Goal: Task Accomplishment & Management: Manage account settings

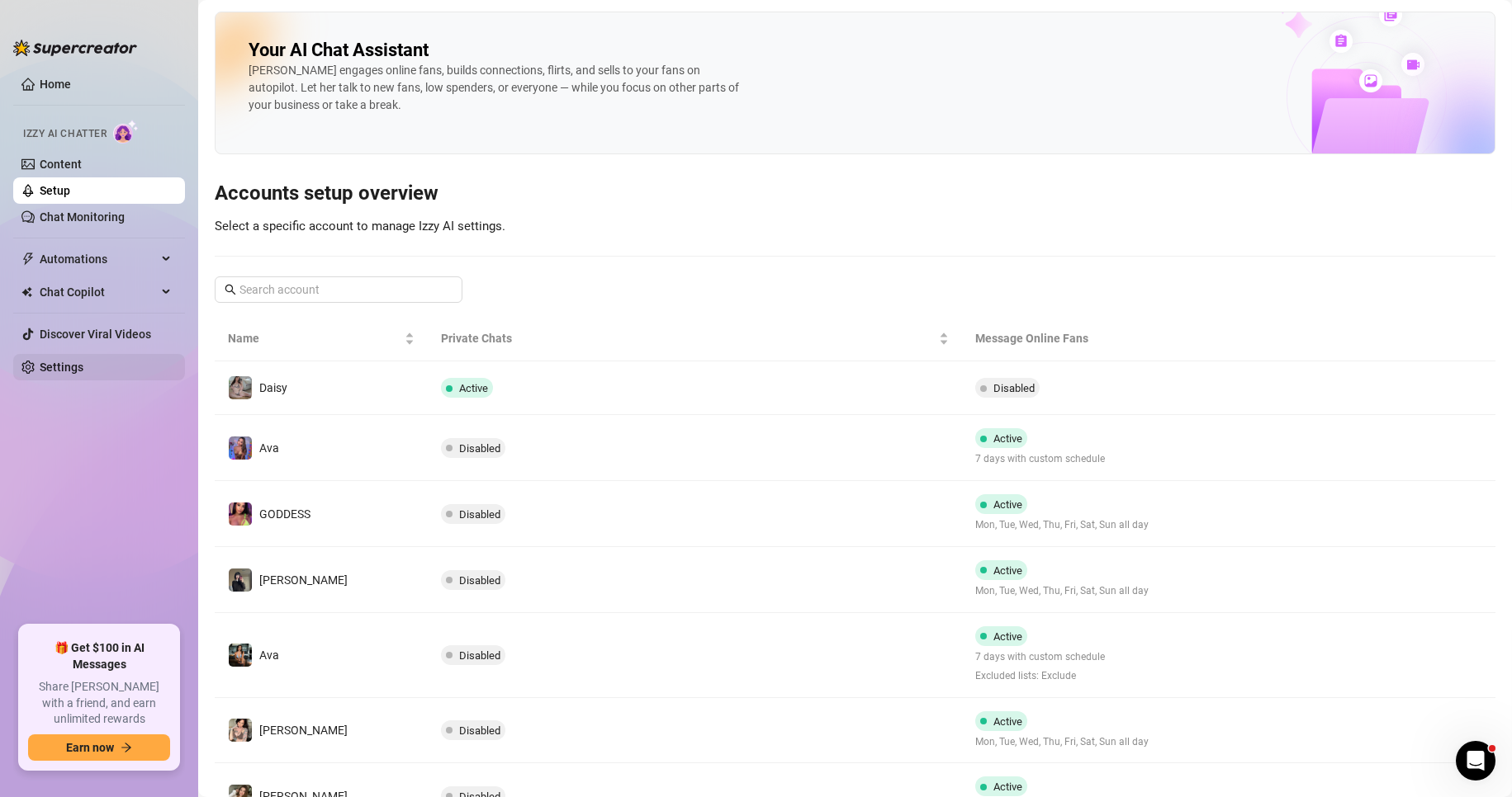
click at [81, 369] on link "Settings" at bounding box center [61, 367] width 44 height 13
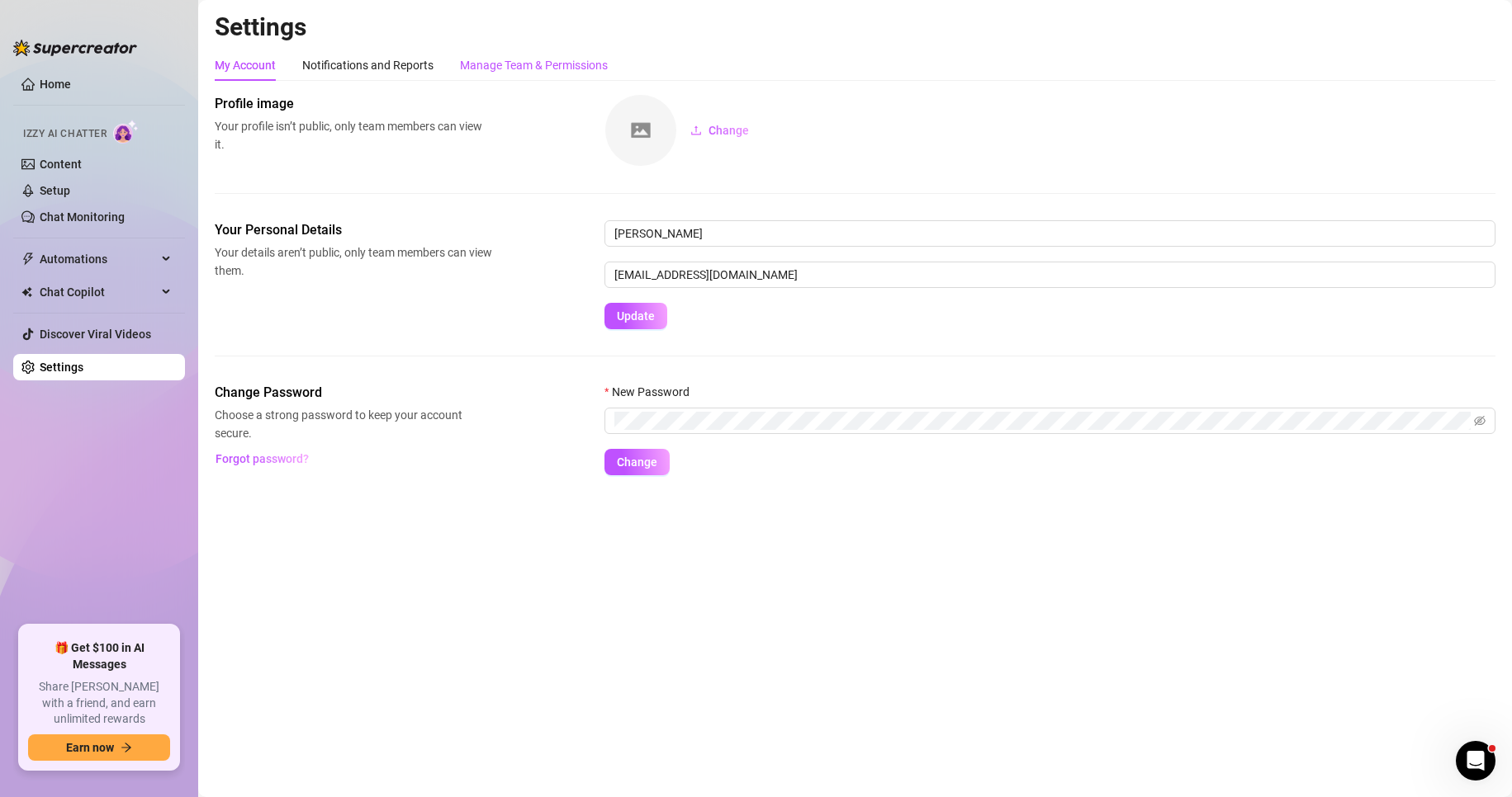
click at [542, 68] on div "Manage Team & Permissions" at bounding box center [534, 65] width 148 height 18
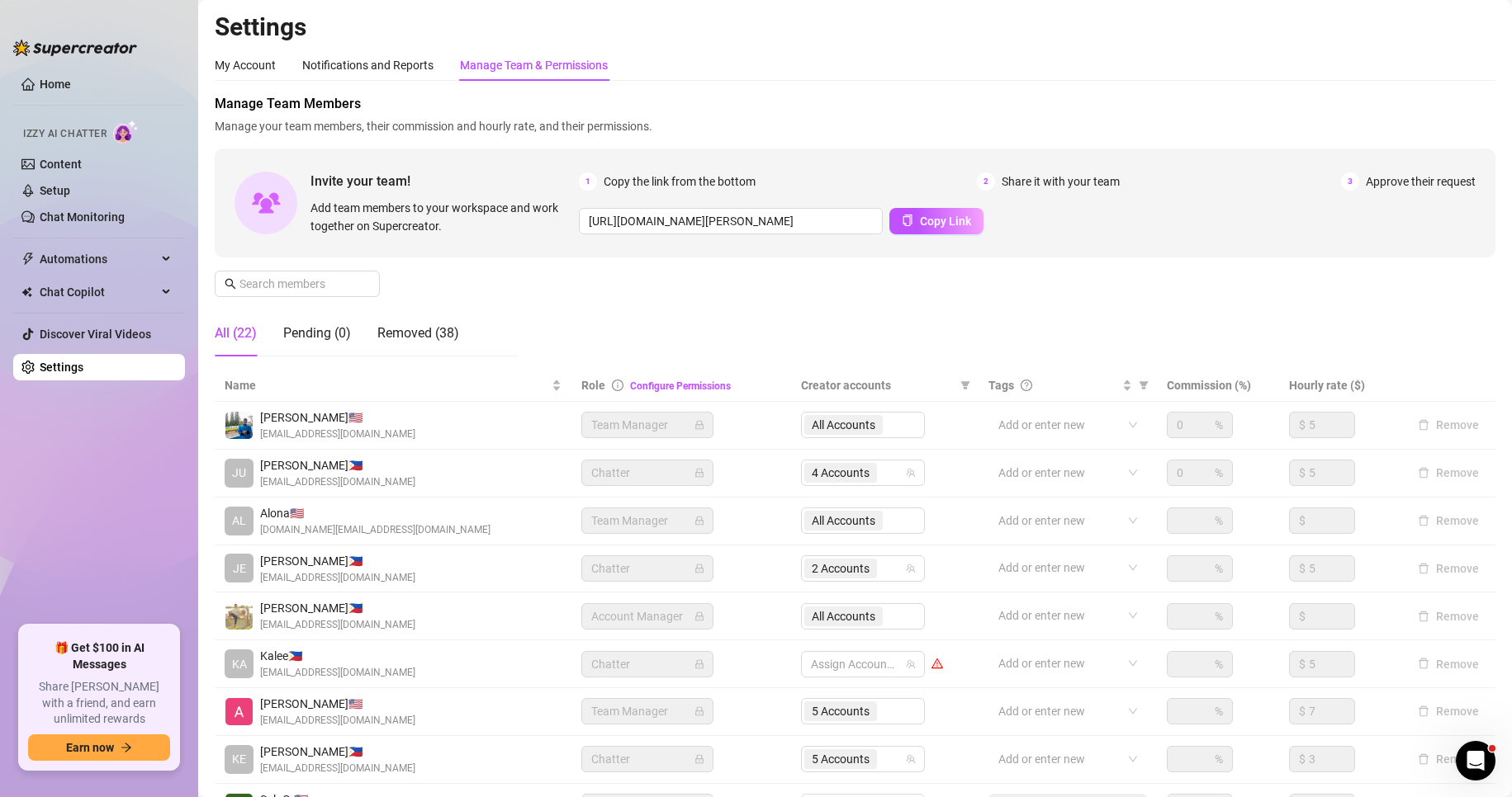
scroll to position [197, 0]
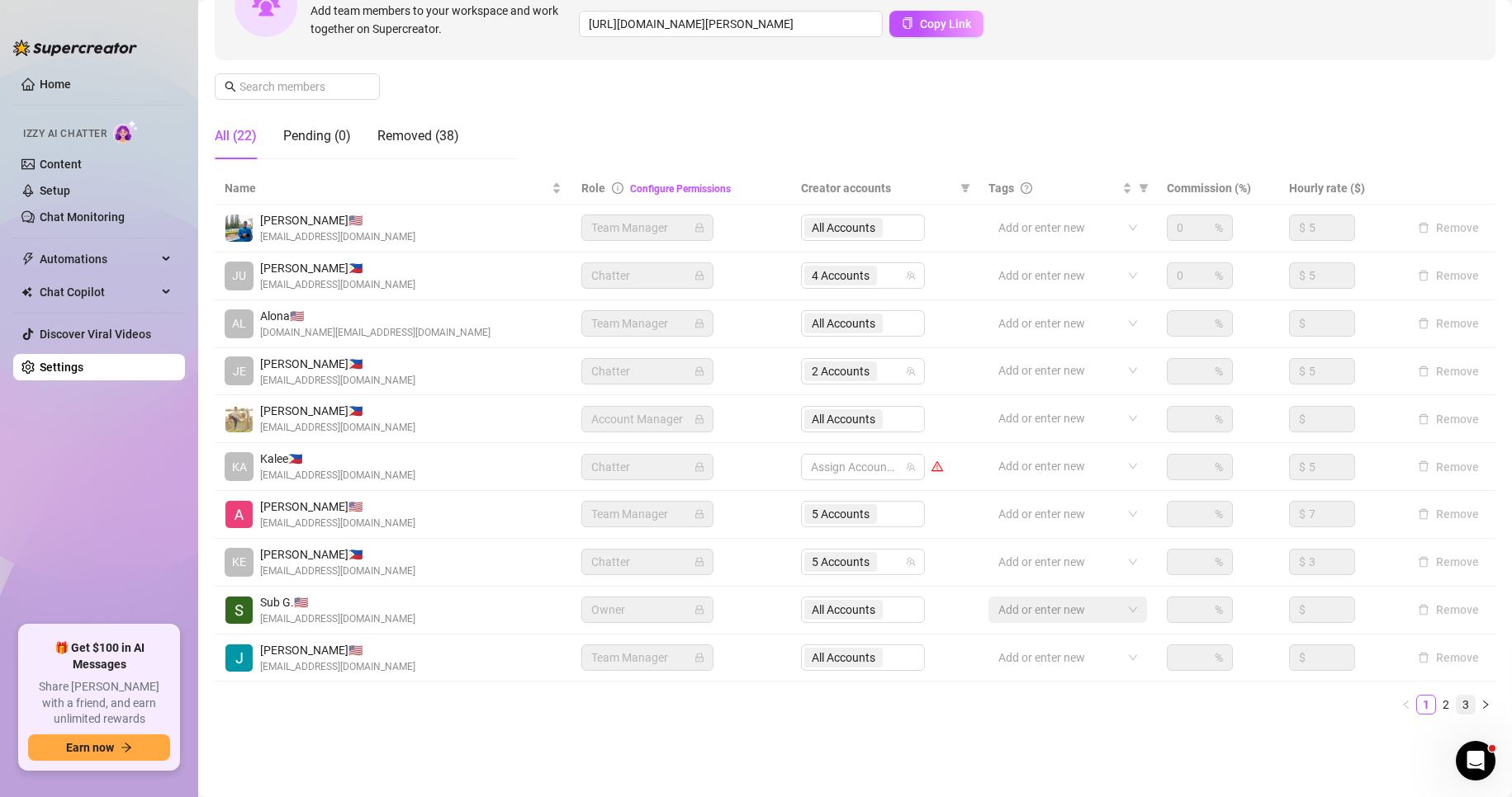
click at [1456, 704] on link "3" at bounding box center [1465, 705] width 18 height 18
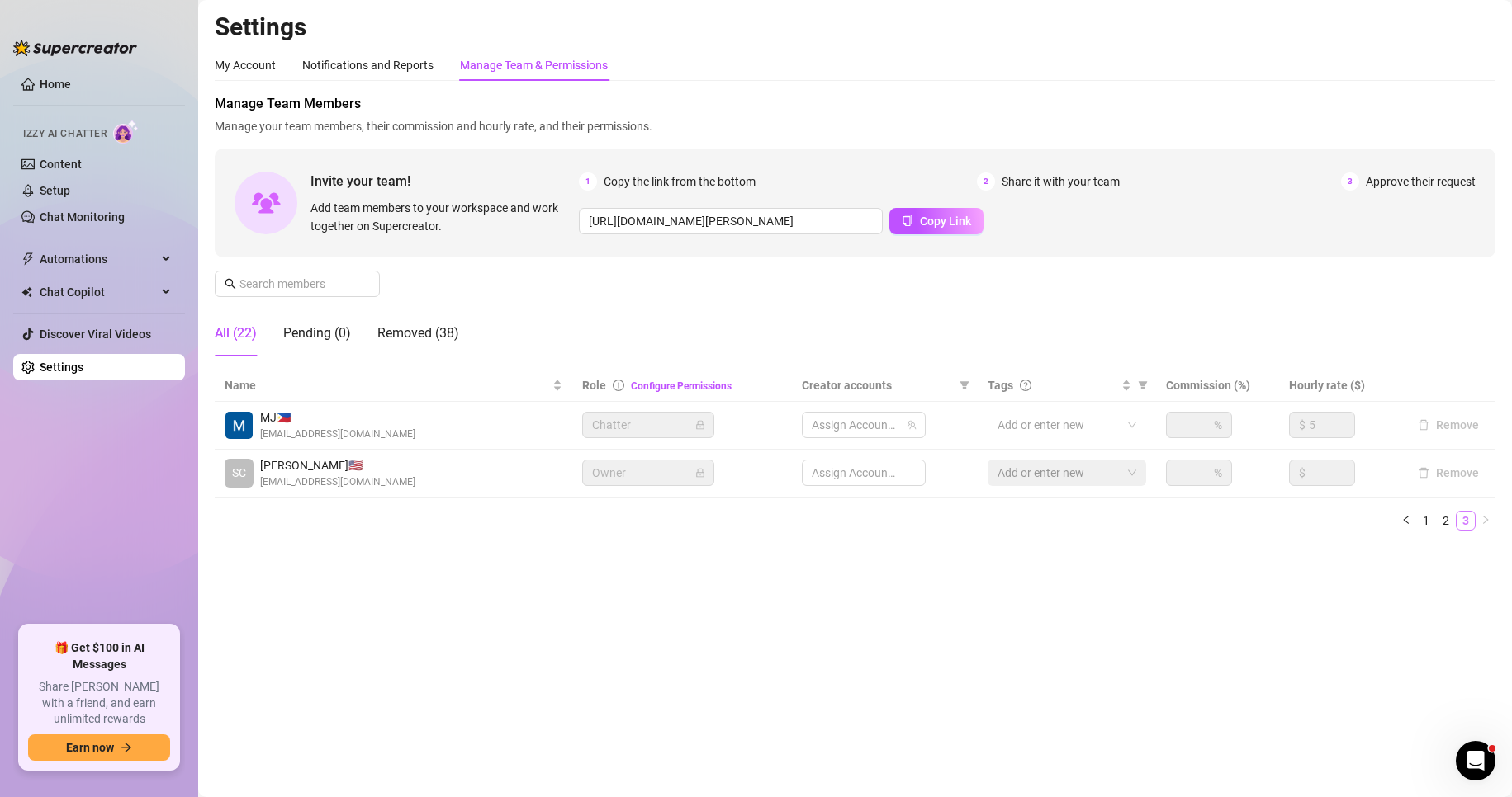
scroll to position [0, 0]
click at [838, 426] on span "2 Accounts" at bounding box center [841, 425] width 58 height 18
click at [764, 548] on div "Settings My Account Notifications and Reports Manage Team & Permissions Profile…" at bounding box center [855, 288] width 1280 height 552
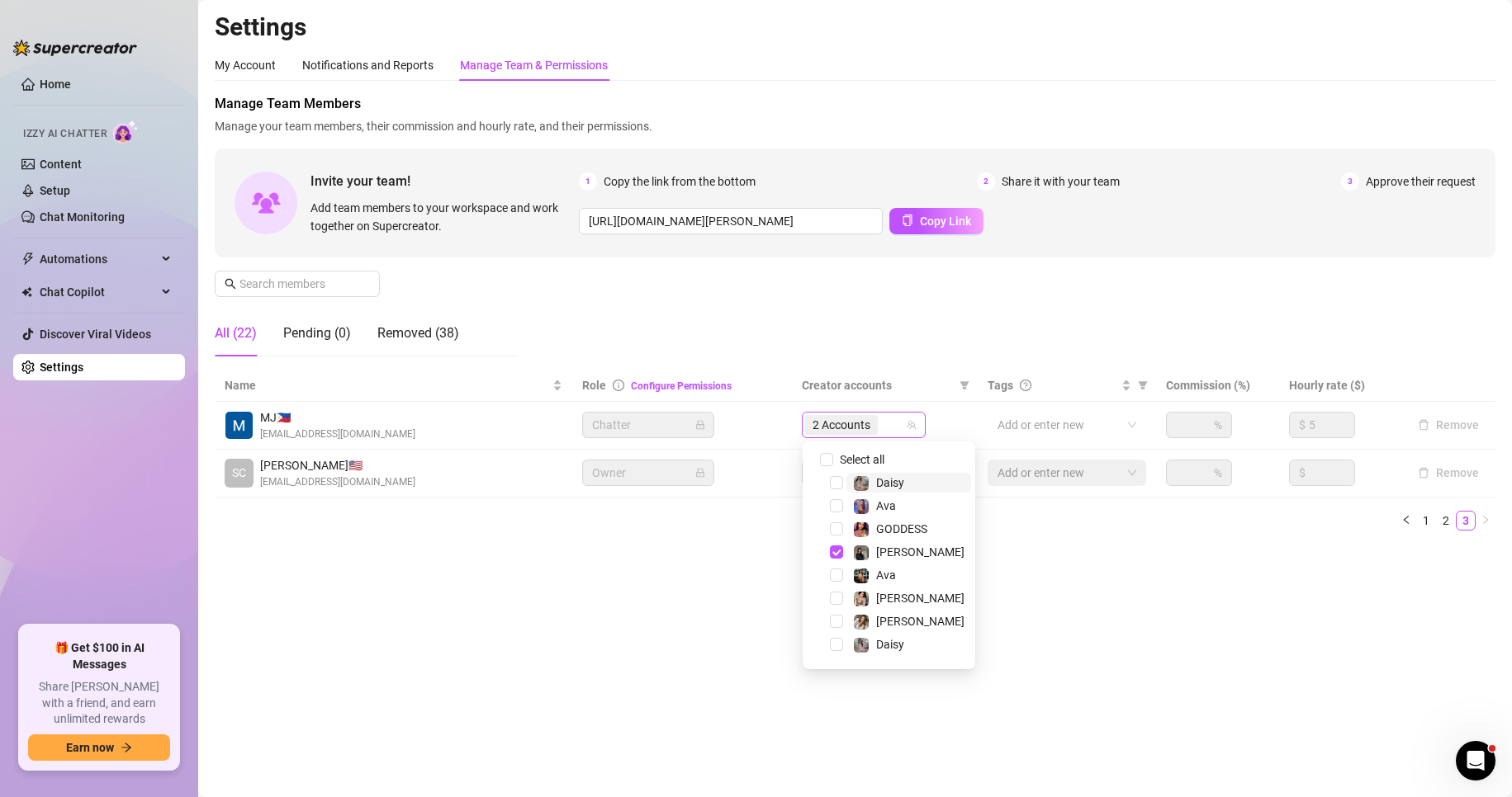
click at [830, 426] on span "2 Accounts" at bounding box center [841, 425] width 58 height 18
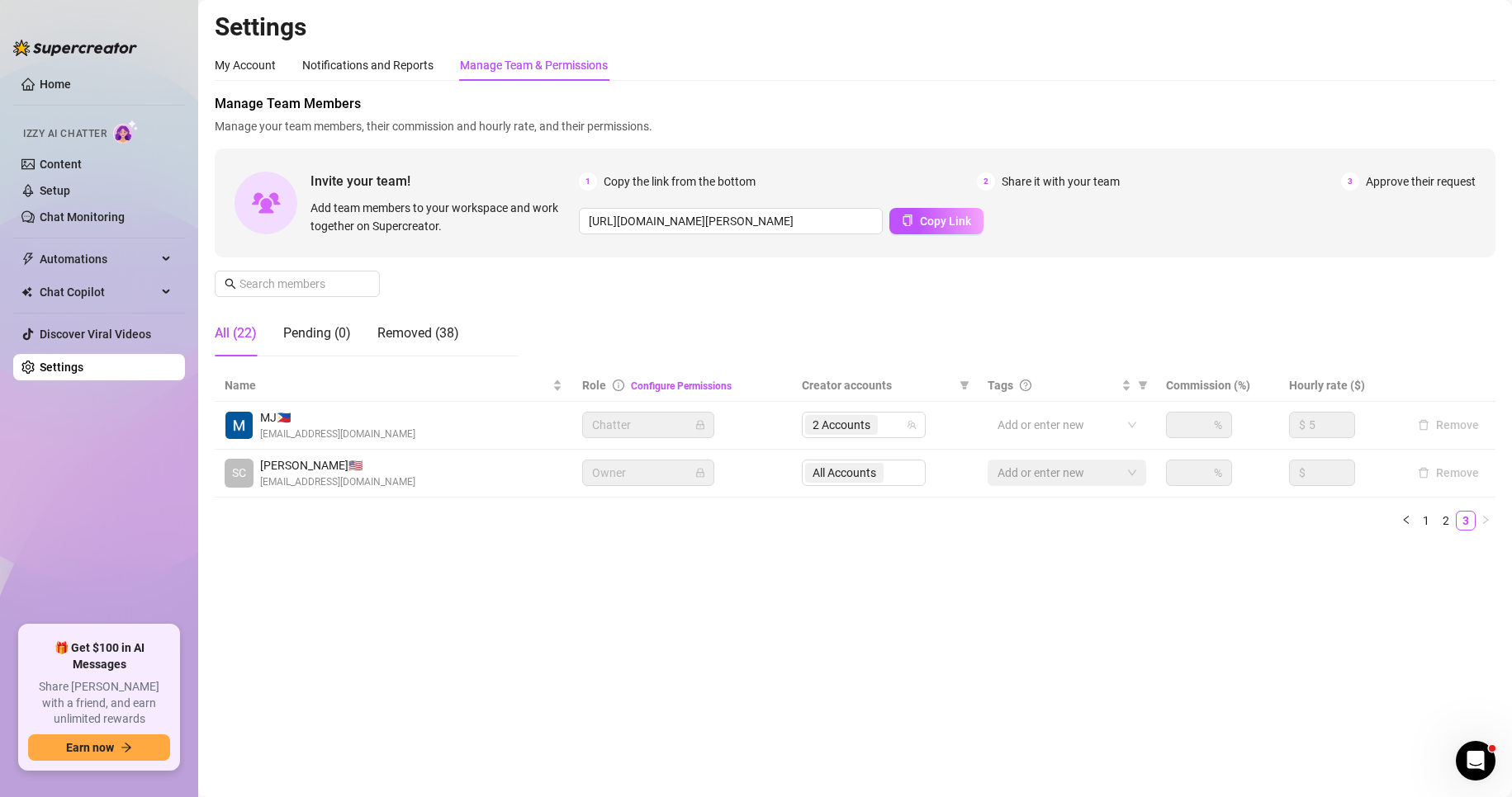
click at [704, 642] on main "Settings My Account Notifications and Reports Manage Team & Permissions Profile…" at bounding box center [855, 398] width 1314 height 797
click at [1445, 523] on link "2" at bounding box center [1445, 521] width 18 height 18
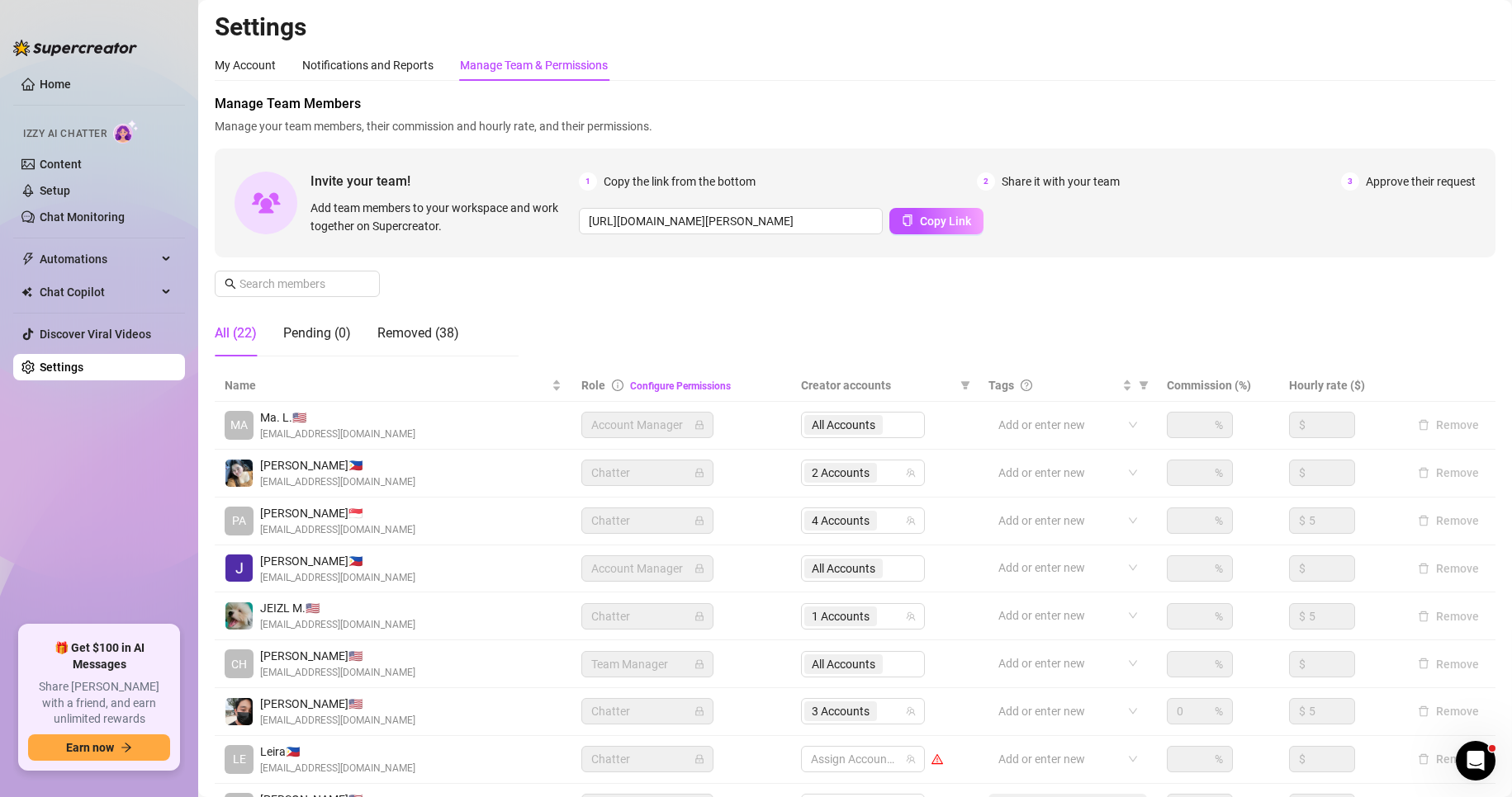
scroll to position [197, 0]
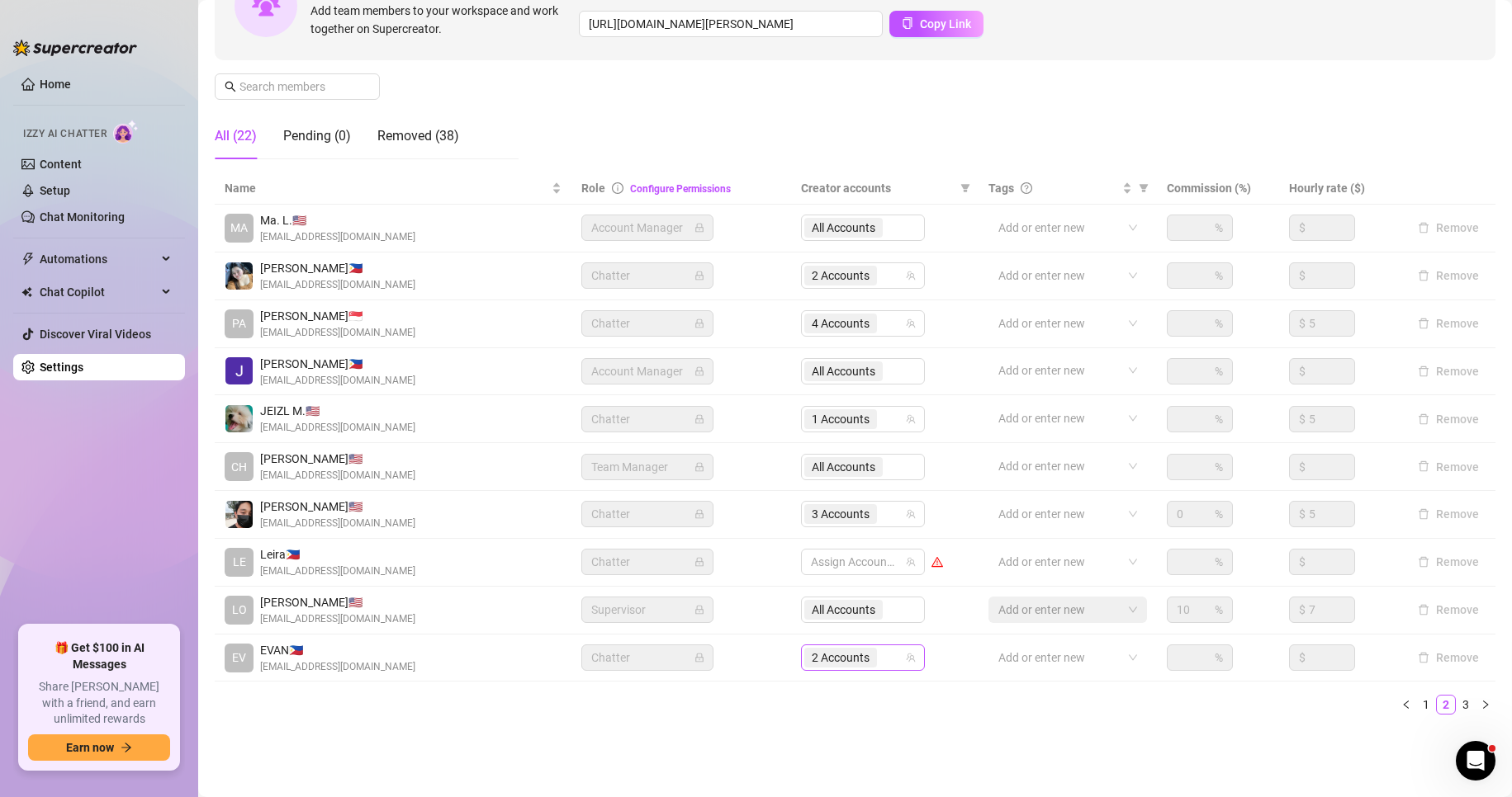
click at [846, 655] on span "2 Accounts" at bounding box center [840, 658] width 58 height 18
click at [1417, 710] on link "1" at bounding box center [1426, 705] width 18 height 18
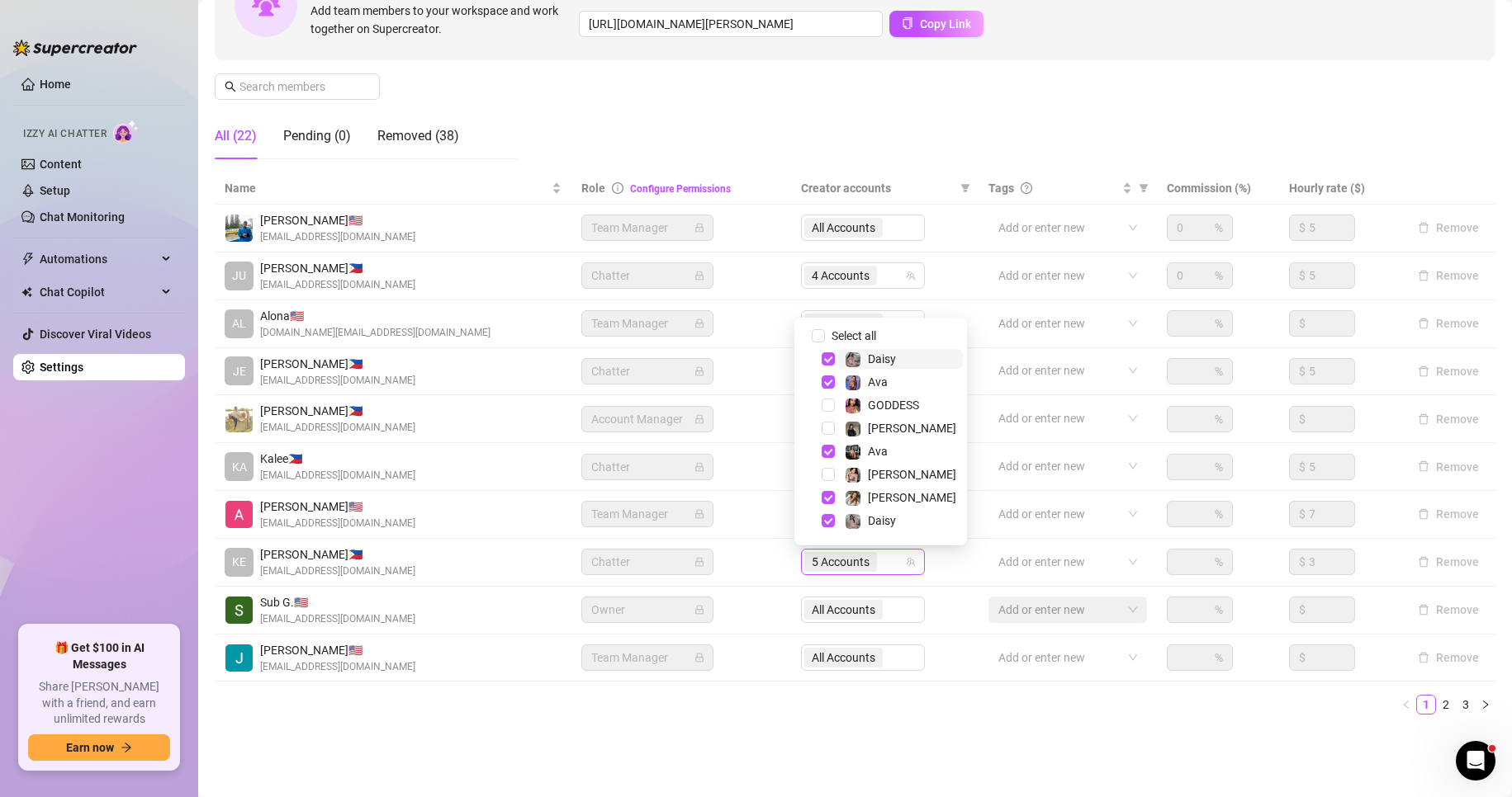
click at [827, 569] on span "5 Accounts" at bounding box center [840, 562] width 58 height 18
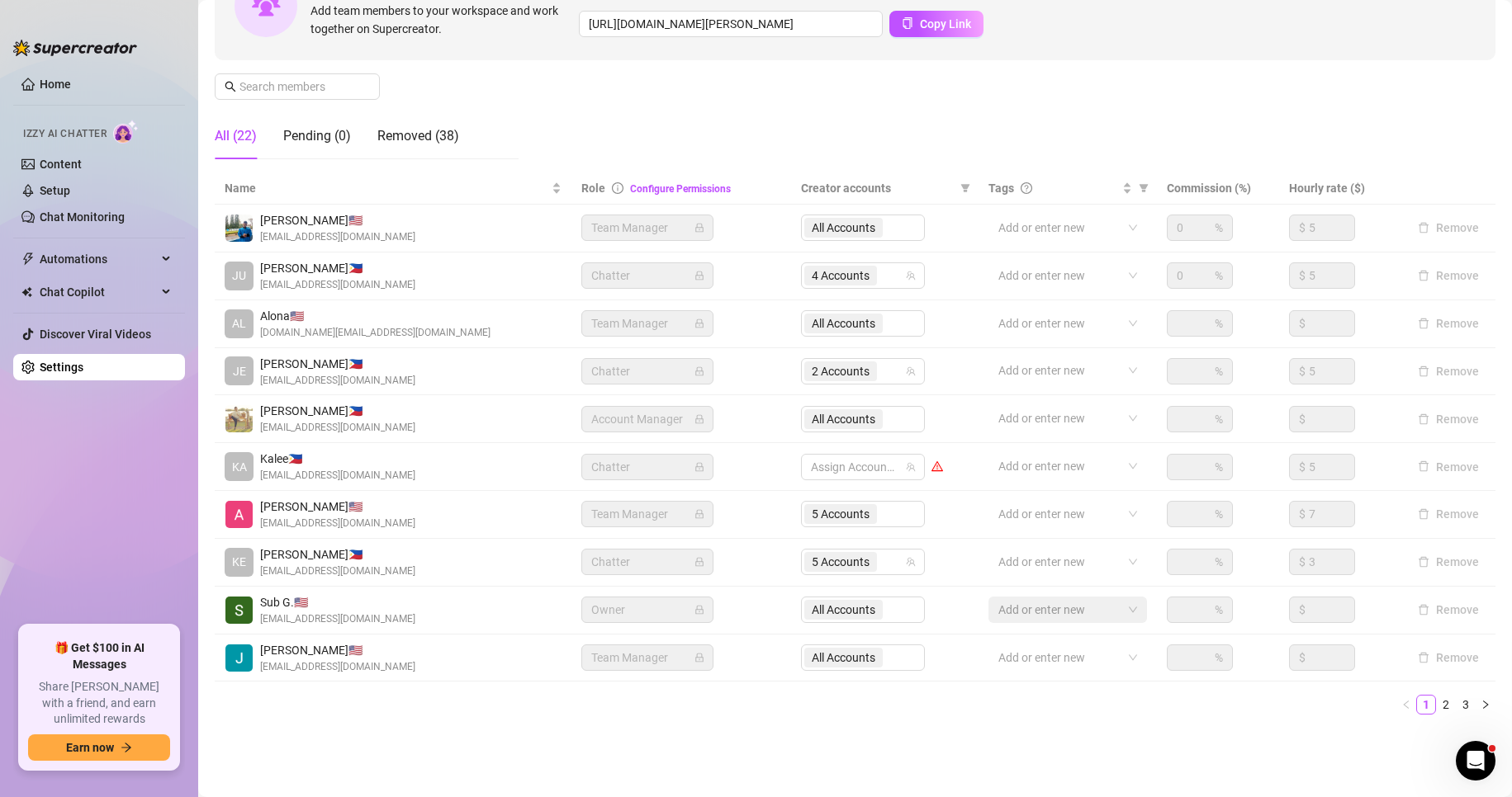
click at [453, 735] on div "Settings My Account Notifications and Reports Manage Team & Permissions Profile…" at bounding box center [855, 281] width 1280 height 934
